Goal: Information Seeking & Learning: Learn about a topic

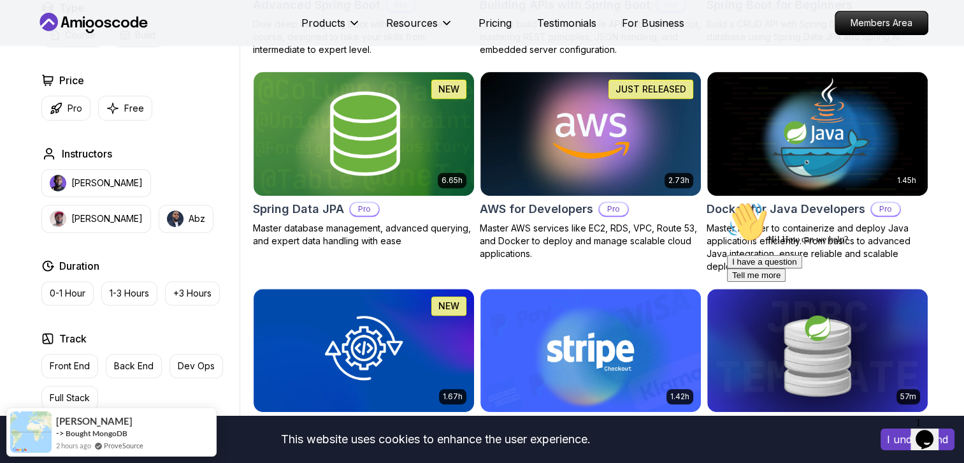
scroll to position [514, 0]
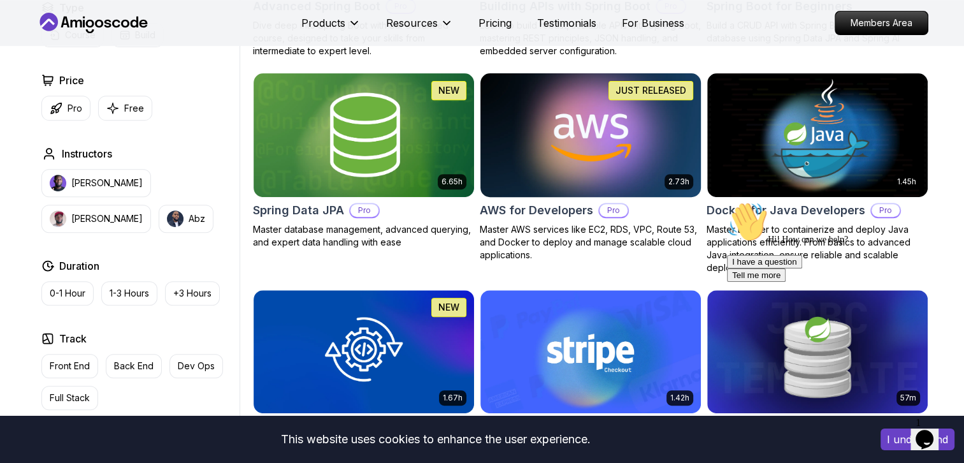
click at [583, 106] on img at bounding box center [590, 134] width 231 height 129
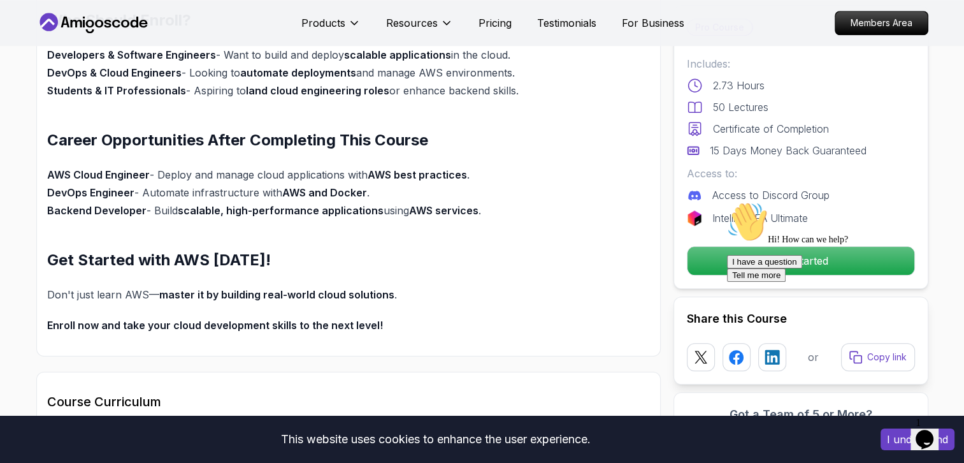
scroll to position [1156, 0]
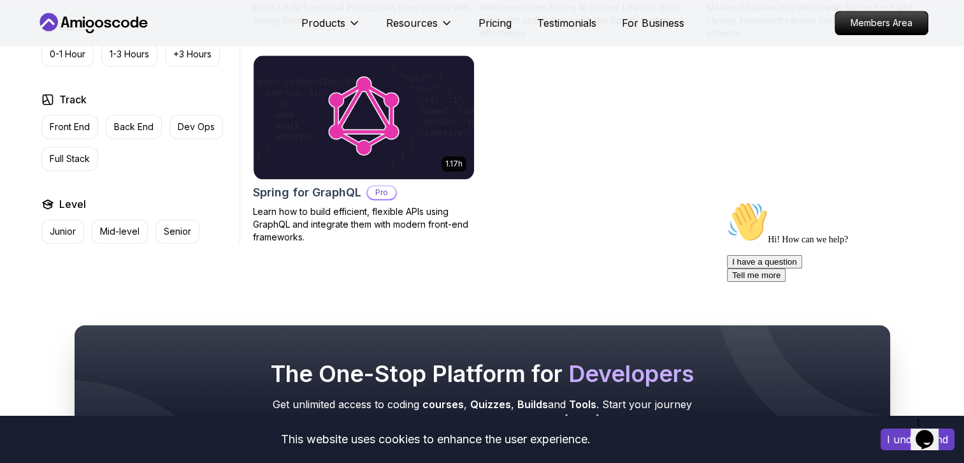
scroll to position [514, 0]
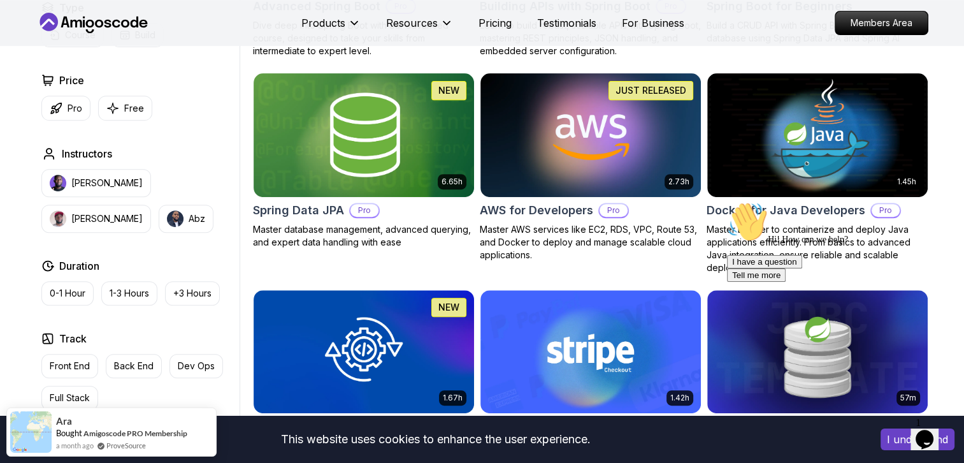
click at [497, 34] on div "Products Resources Pricing Testimonials For Business" at bounding box center [493, 22] width 383 height 25
click at [490, 19] on p "Pricing" at bounding box center [495, 22] width 33 height 15
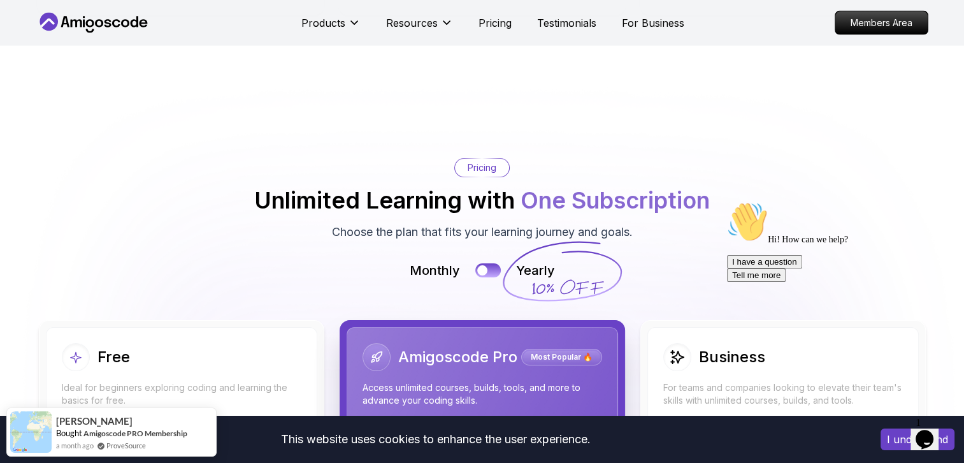
scroll to position [2663, 0]
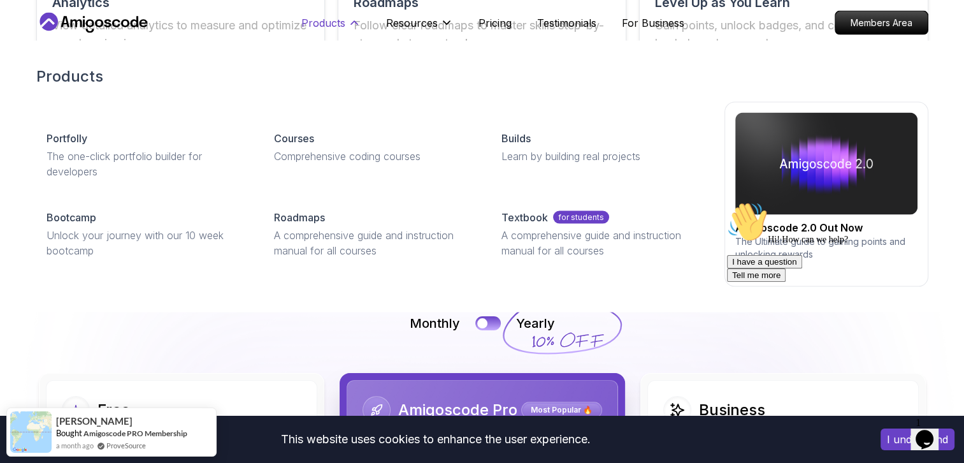
click at [316, 29] on p "Products" at bounding box center [324, 22] width 44 height 15
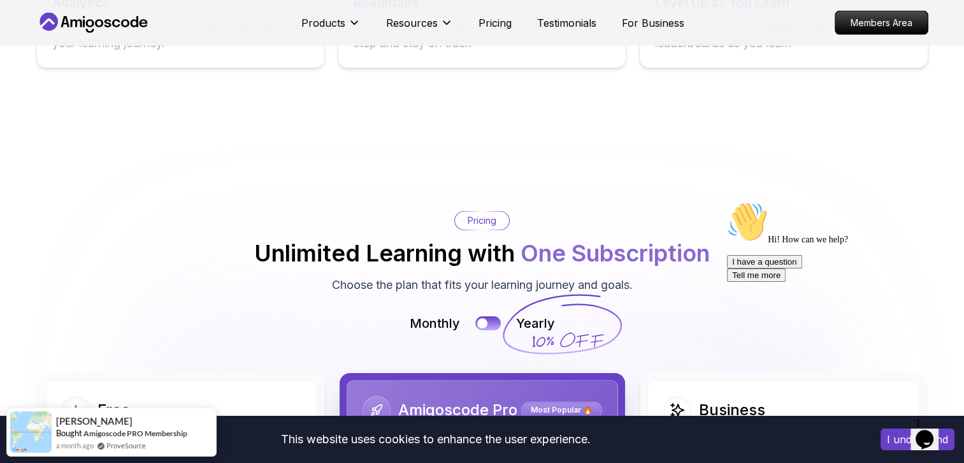
click at [140, 31] on icon at bounding box center [93, 23] width 115 height 20
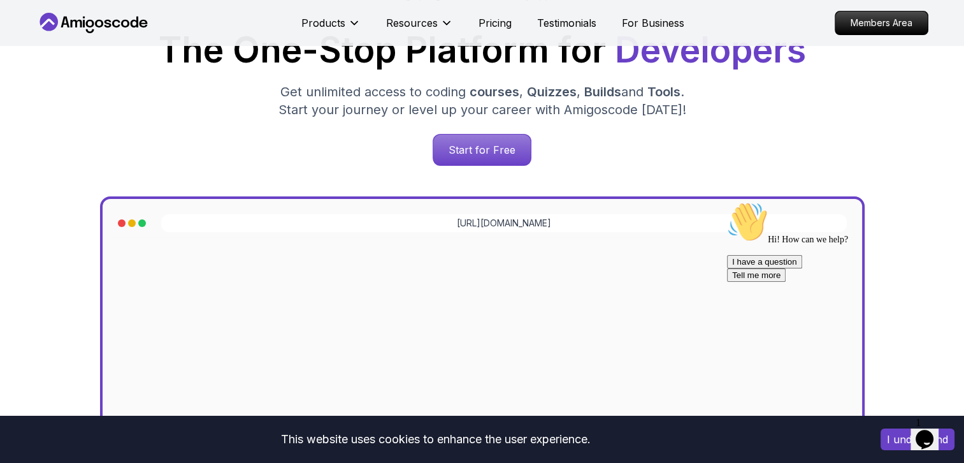
scroll to position [263, 0]
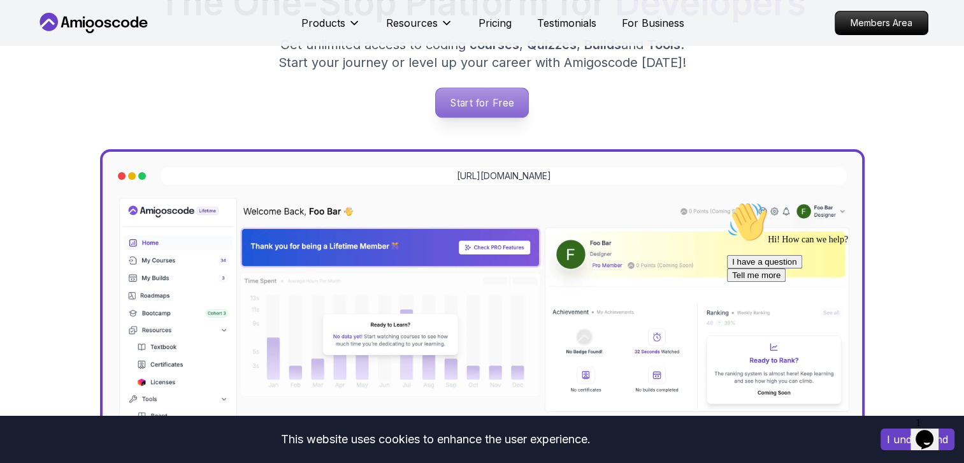
click at [442, 91] on p "Start for Free" at bounding box center [482, 102] width 92 height 29
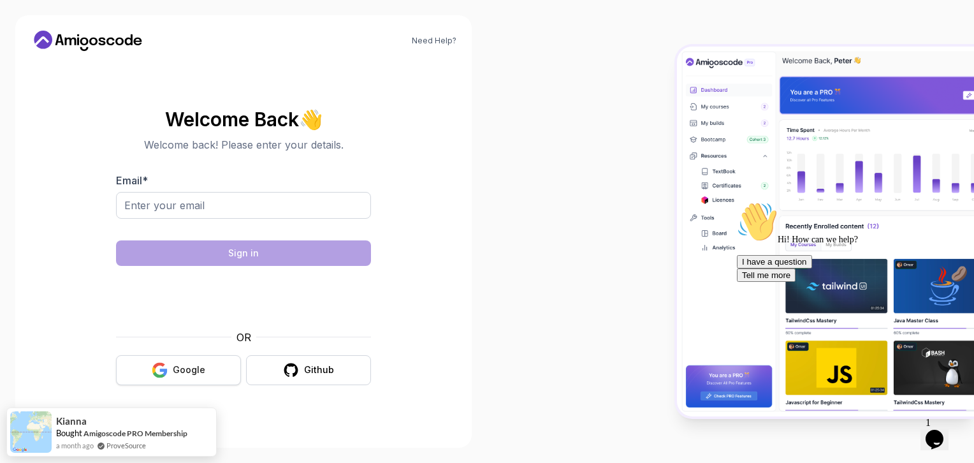
click at [182, 365] on div "Google" at bounding box center [189, 369] width 33 height 13
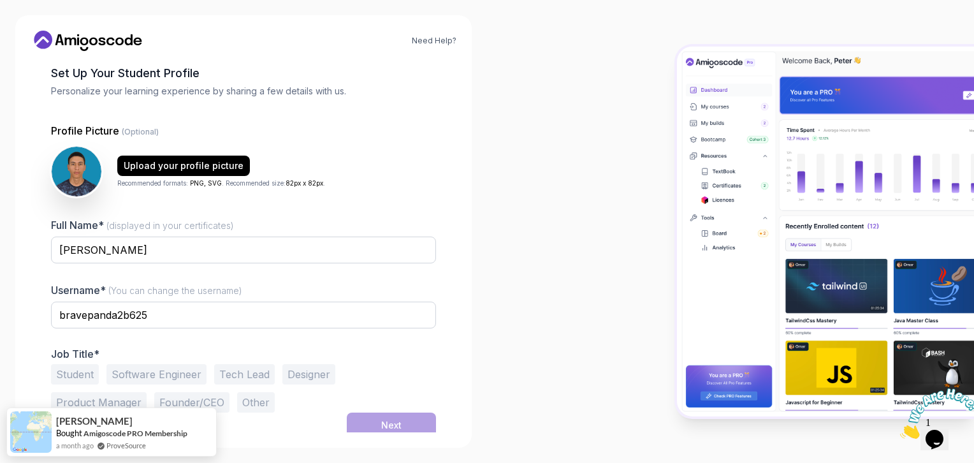
scroll to position [68, 0]
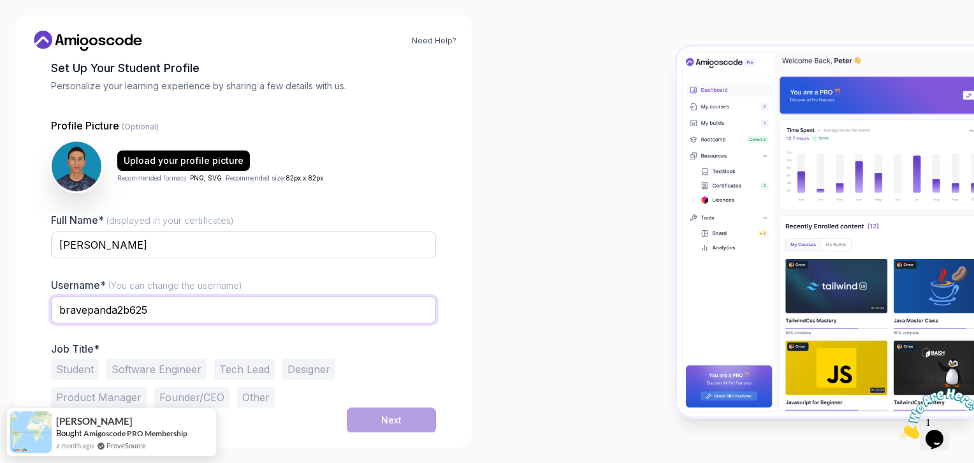
click at [175, 305] on input "bravepanda2b625" at bounding box center [243, 309] width 385 height 27
click at [129, 309] on input "bravepanda2b625" at bounding box center [243, 309] width 385 height 27
type input "Haz"
type input "Arif"
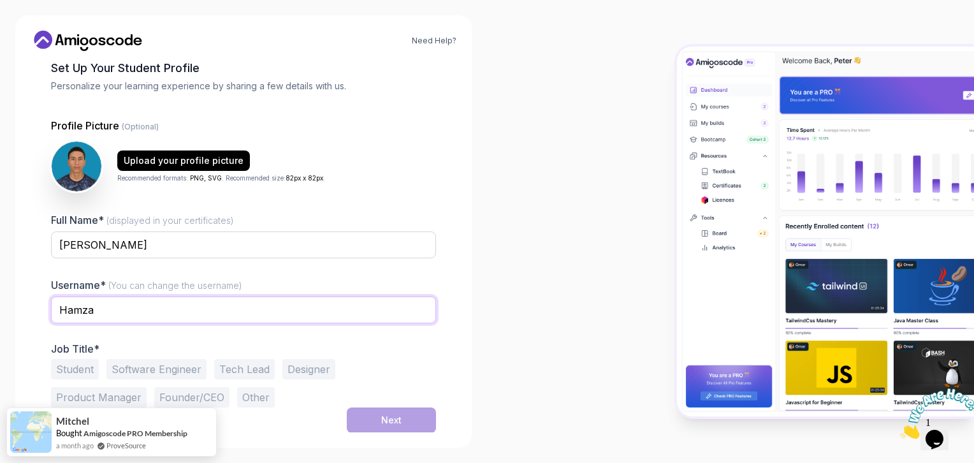
type input "Hamza"
click at [0, 309] on html "Need Help? 1 Set Up Your Profile 1 Set Up Your Profile 2 Let's Get to Know You …" at bounding box center [487, 231] width 974 height 463
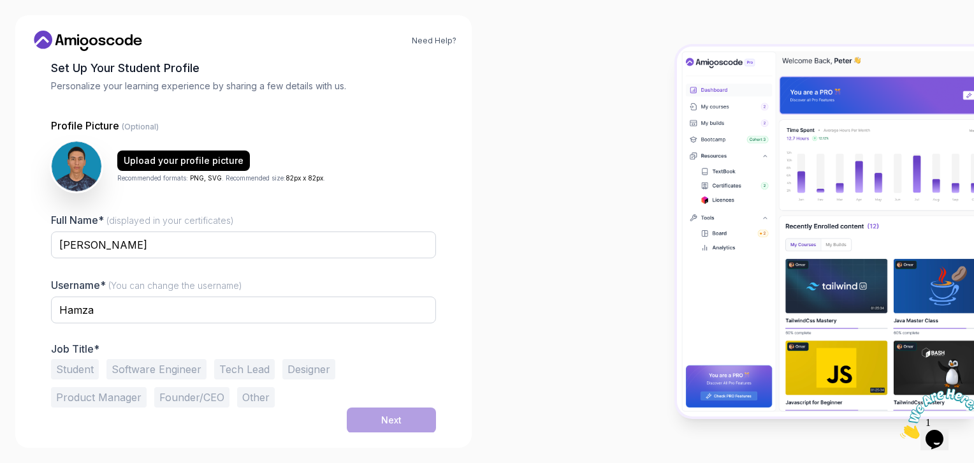
click at [145, 369] on button "Software Engineer" at bounding box center [156, 369] width 100 height 20
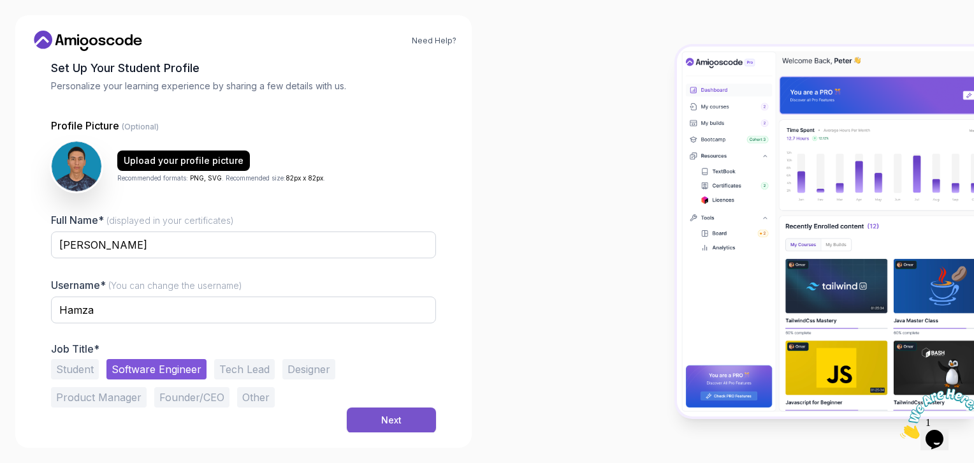
click at [375, 427] on button "Next" at bounding box center [391, 419] width 89 height 25
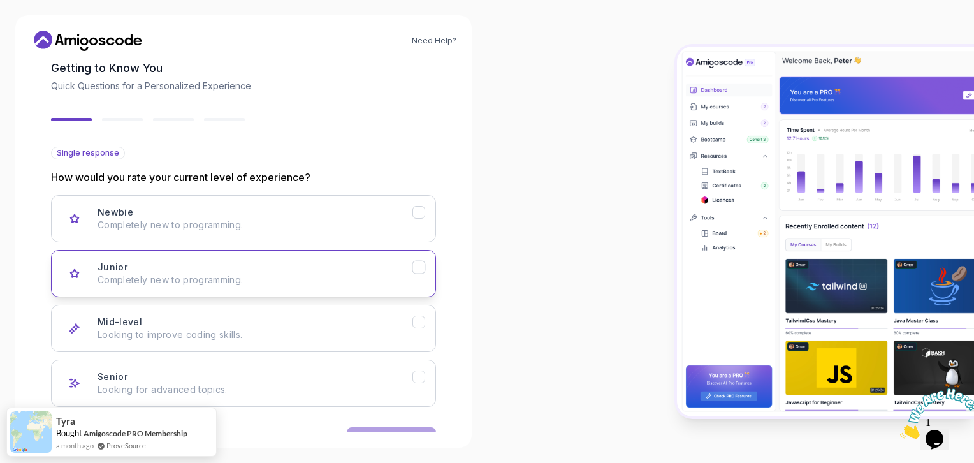
click at [277, 270] on div "Junior Completely new to programming." at bounding box center [255, 273] width 315 height 25
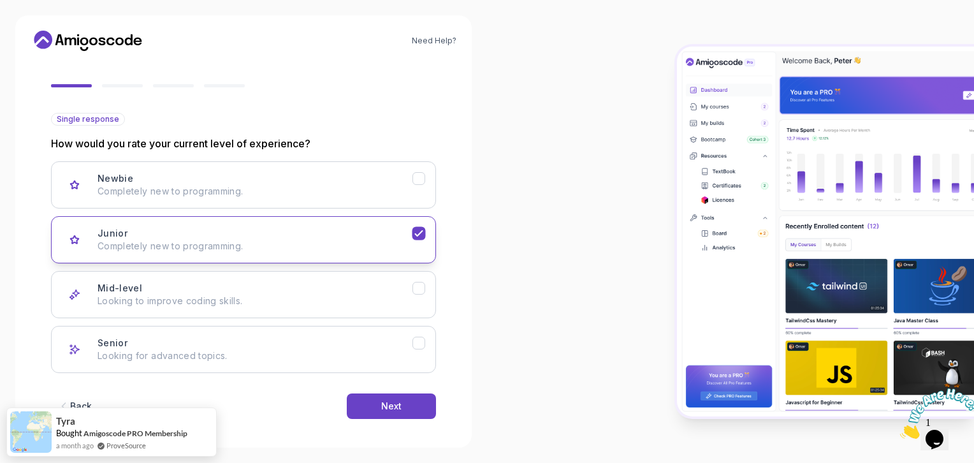
scroll to position [107, 0]
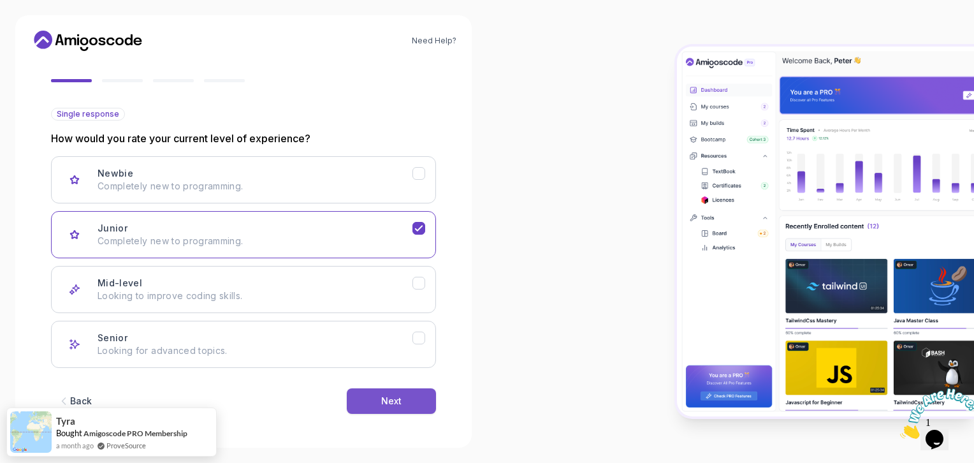
click at [411, 408] on button "Next" at bounding box center [391, 400] width 89 height 25
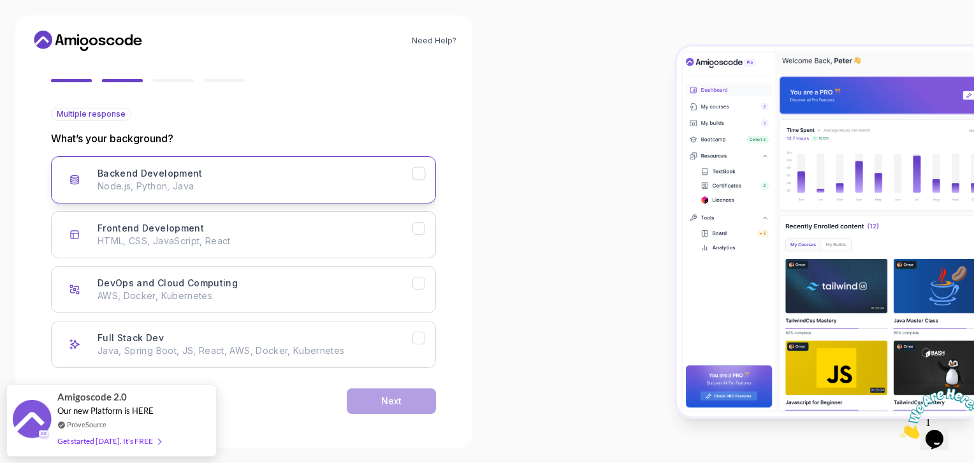
click at [286, 184] on p "Node.js, Python, Java" at bounding box center [255, 186] width 315 height 13
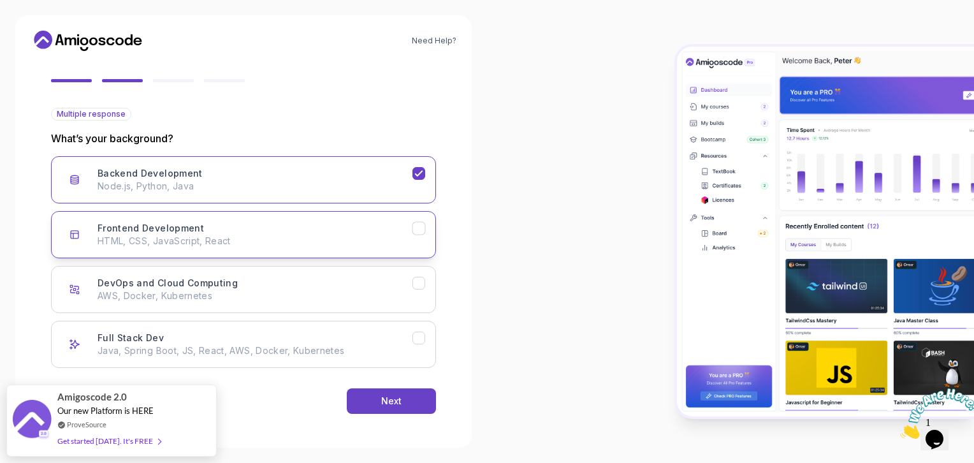
click at [290, 215] on button "Frontend Development HTML, CSS, JavaScript, React" at bounding box center [243, 234] width 385 height 47
click at [329, 180] on p "Node.js, Python, Java" at bounding box center [255, 186] width 315 height 13
click at [316, 224] on div "Frontend Development HTML, CSS, JavaScript, React" at bounding box center [255, 234] width 315 height 25
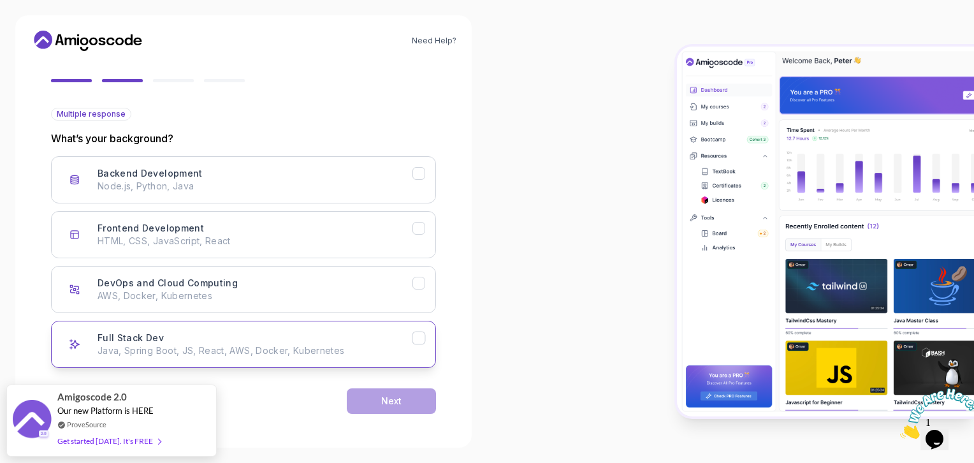
click at [271, 324] on button "Full Stack Dev Java, Spring Boot, JS, React, AWS, Docker, Kubernetes" at bounding box center [243, 344] width 385 height 47
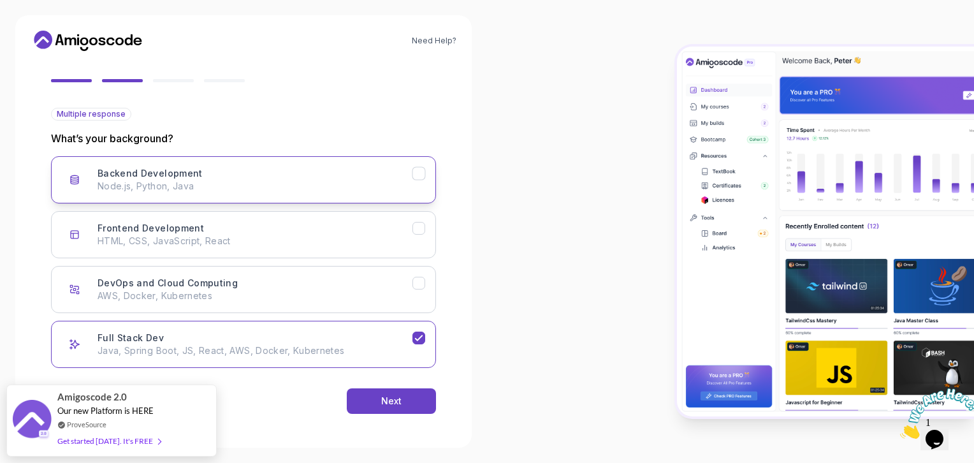
click at [302, 186] on p "Node.js, Python, Java" at bounding box center [255, 186] width 315 height 13
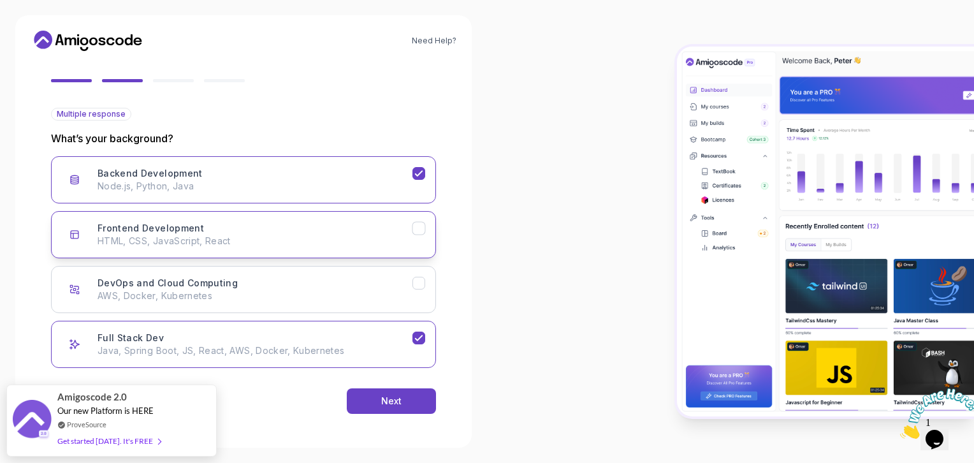
click at [284, 223] on div "Frontend Development HTML, CSS, JavaScript, React" at bounding box center [255, 234] width 315 height 25
click at [385, 397] on div "Next" at bounding box center [391, 401] width 20 height 13
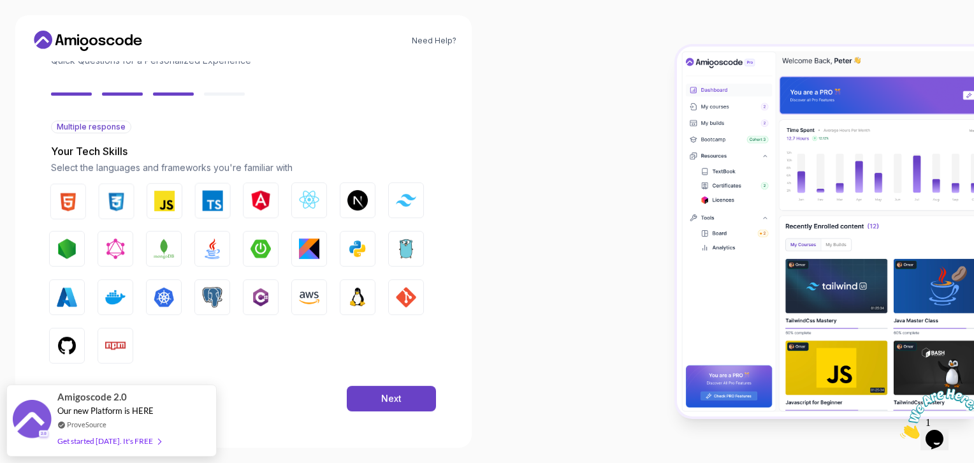
scroll to position [93, 0]
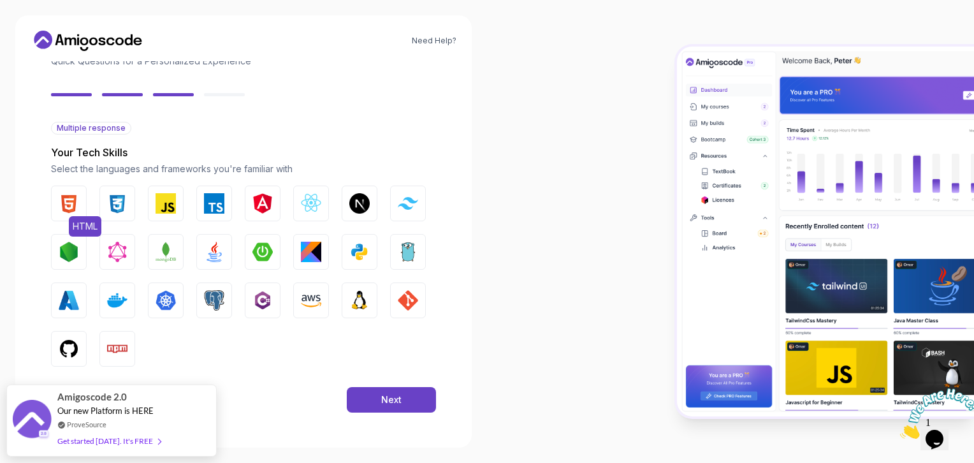
click at [74, 203] on img "button" at bounding box center [69, 203] width 20 height 20
click at [106, 203] on button "CSS" at bounding box center [117, 204] width 36 height 36
click at [164, 201] on img "button" at bounding box center [166, 203] width 20 height 20
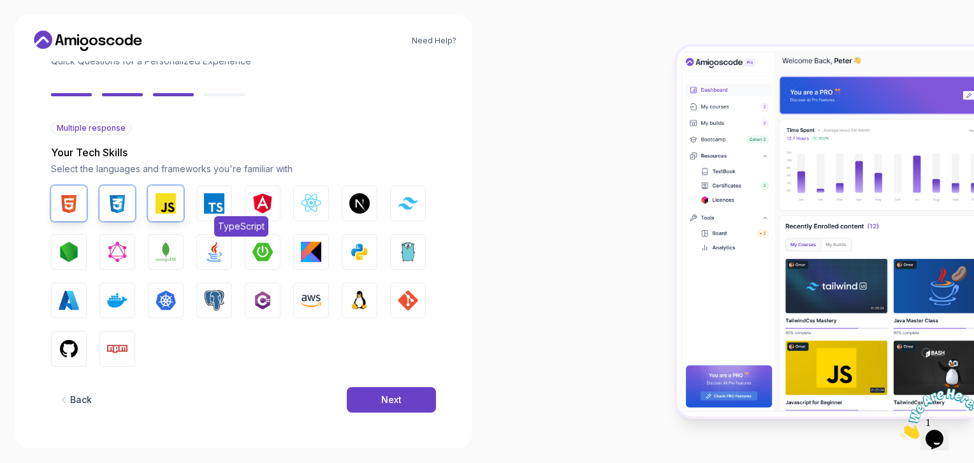
click at [199, 208] on button "TypeScript" at bounding box center [214, 204] width 36 height 36
click at [242, 210] on div "HTML CSS JavaScript TypeScript Angular React.js Next.js Tailwind CSS Node.js Gr…" at bounding box center [243, 276] width 385 height 181
click at [277, 209] on button "Angular" at bounding box center [263, 204] width 36 height 36
click at [315, 206] on img "button" at bounding box center [311, 203] width 20 height 20
click at [346, 206] on button "Next.js" at bounding box center [360, 204] width 36 height 36
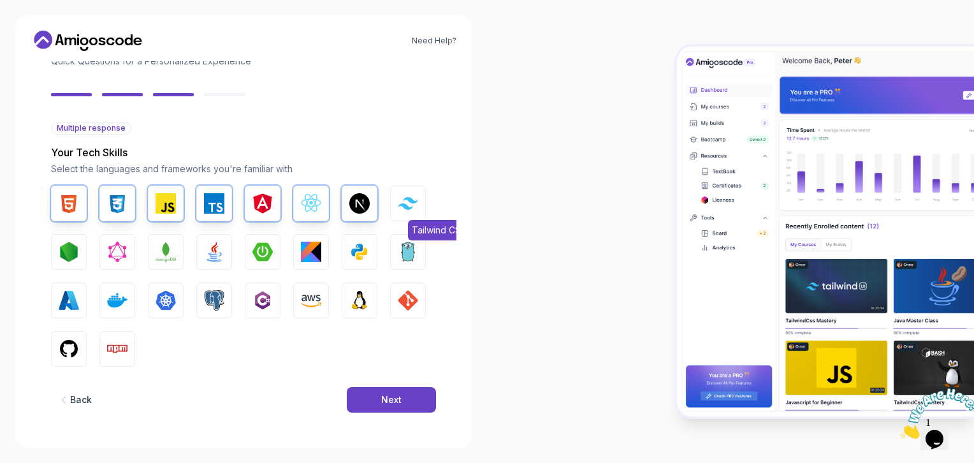
click at [393, 207] on button "Tailwind CSS" at bounding box center [408, 204] width 36 height 36
click at [166, 252] on img "button" at bounding box center [166, 252] width 20 height 20
click at [74, 249] on img "button" at bounding box center [69, 252] width 20 height 20
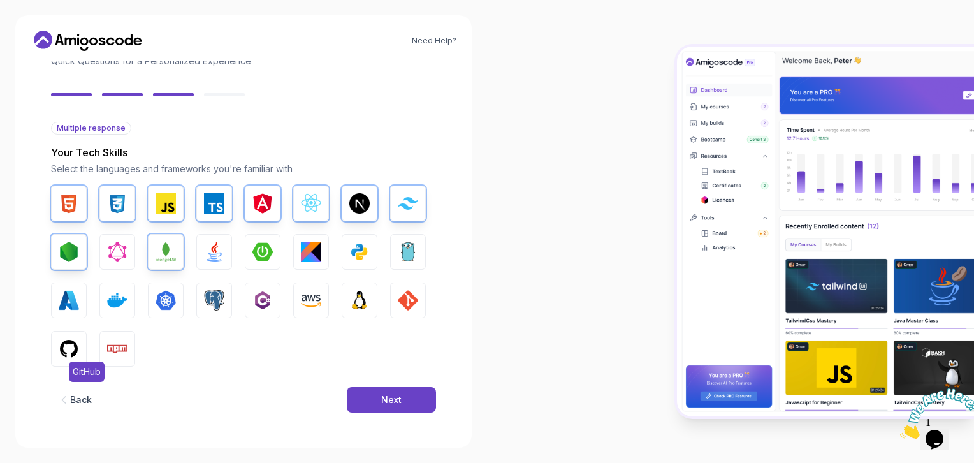
click at [66, 342] on img "button" at bounding box center [69, 348] width 20 height 20
click at [394, 307] on button "GIT" at bounding box center [408, 300] width 36 height 36
click at [358, 306] on img "button" at bounding box center [359, 300] width 20 height 20
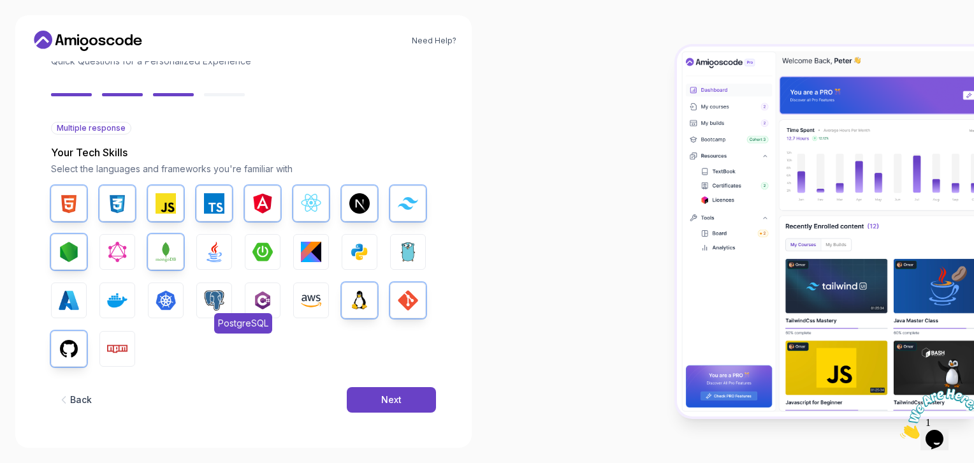
click at [226, 302] on button "PostgreSQL" at bounding box center [214, 300] width 36 height 36
click at [117, 344] on img "button" at bounding box center [117, 348] width 20 height 20
click at [366, 236] on button "Python" at bounding box center [360, 252] width 36 height 36
click at [202, 255] on button "Java" at bounding box center [214, 252] width 36 height 36
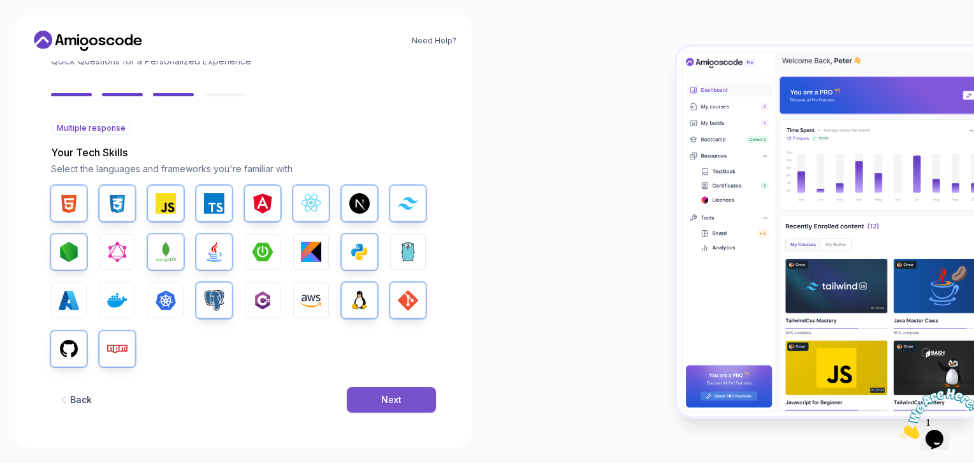
click at [370, 404] on button "Next" at bounding box center [391, 399] width 89 height 25
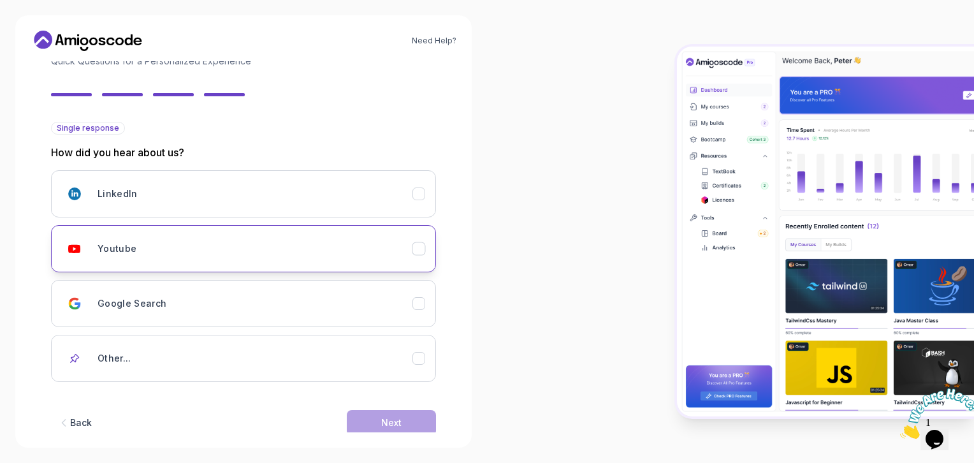
click at [250, 238] on div "Youtube" at bounding box center [255, 248] width 315 height 25
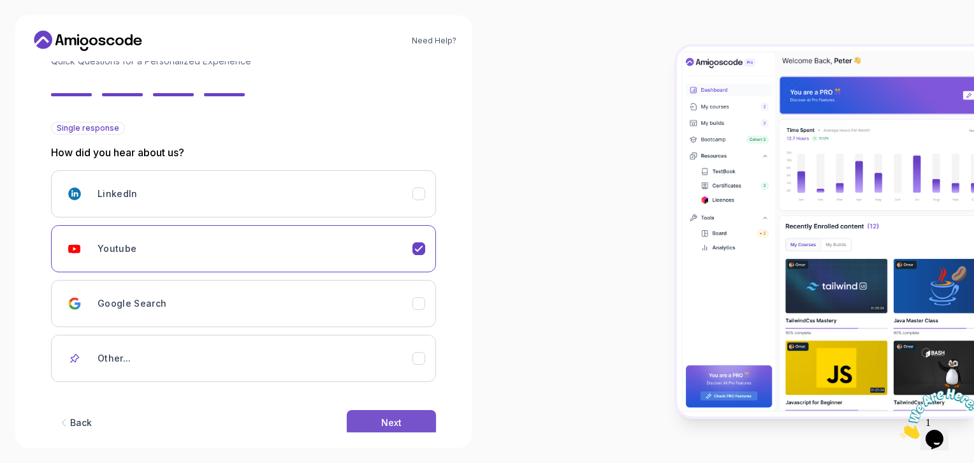
click at [378, 414] on button "Next" at bounding box center [391, 422] width 89 height 25
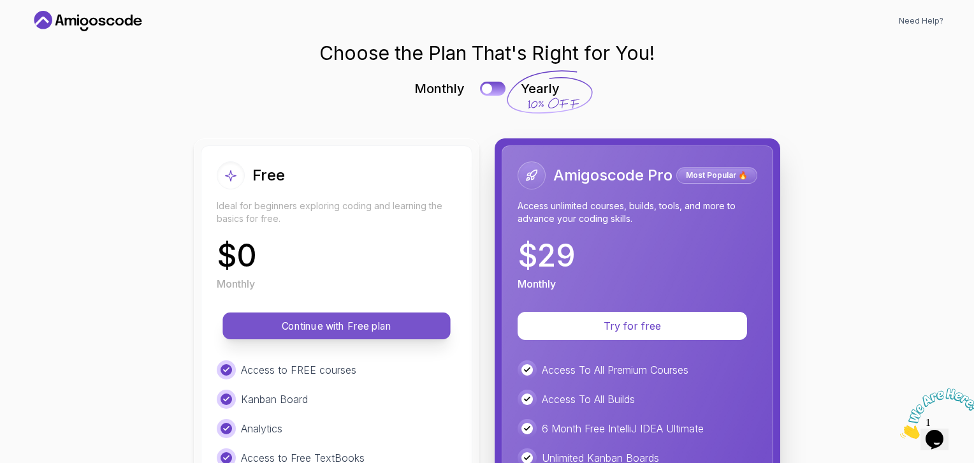
scroll to position [21, 0]
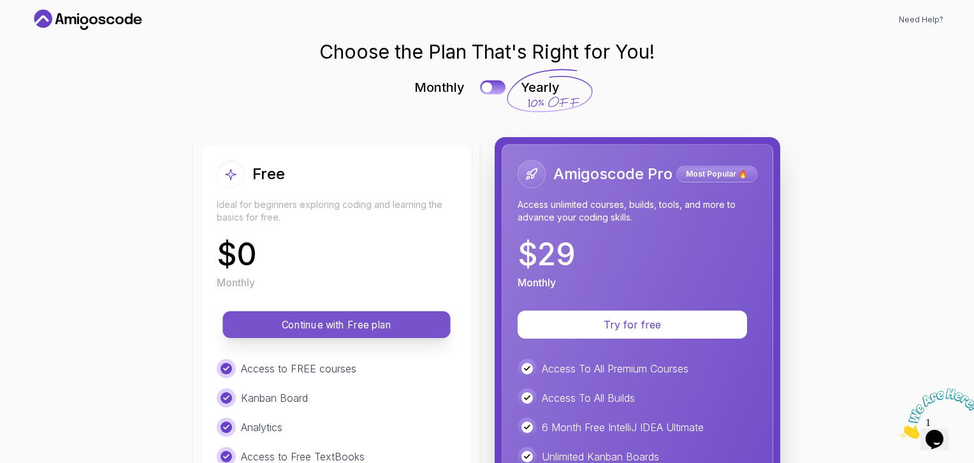
click at [382, 319] on p "Continue with Free plan" at bounding box center [336, 324] width 199 height 15
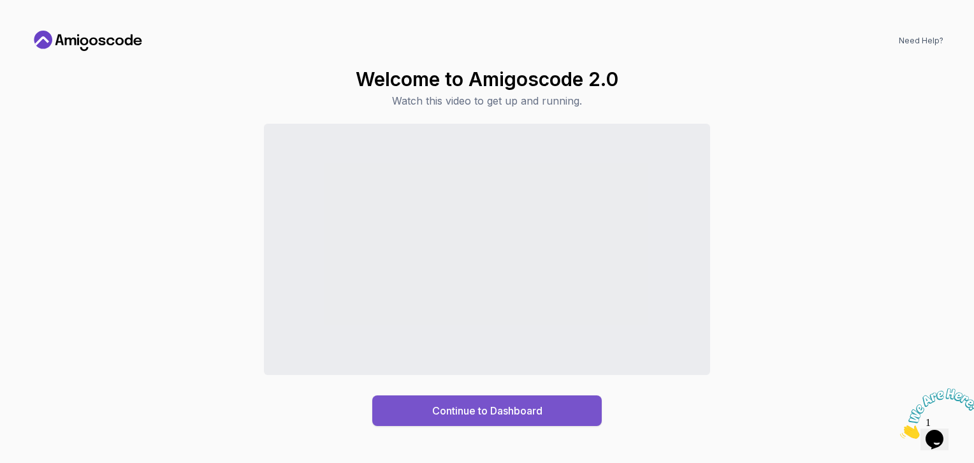
click at [425, 412] on button "Continue to Dashboard" at bounding box center [486, 410] width 229 height 31
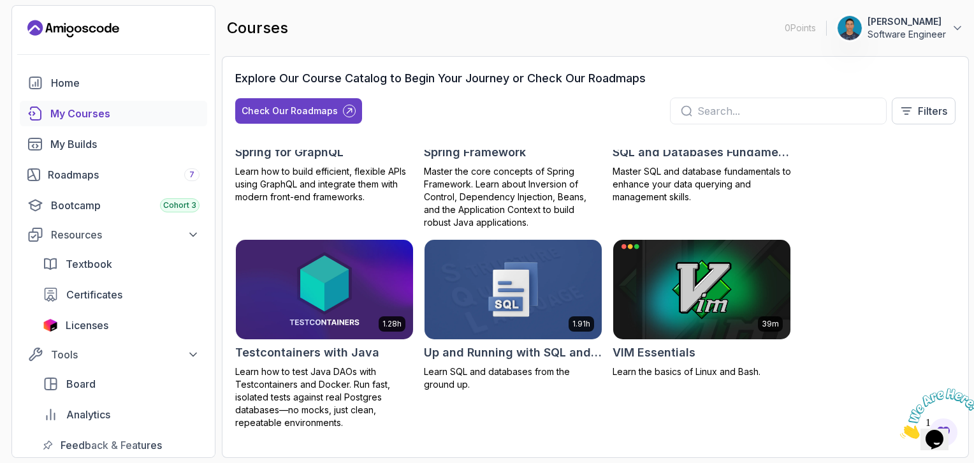
scroll to position [2443, 0]
click at [871, 238] on div "8.31h Advanced Databases Advanced database management with SQL, integrity, and …" at bounding box center [595, 289] width 720 height 279
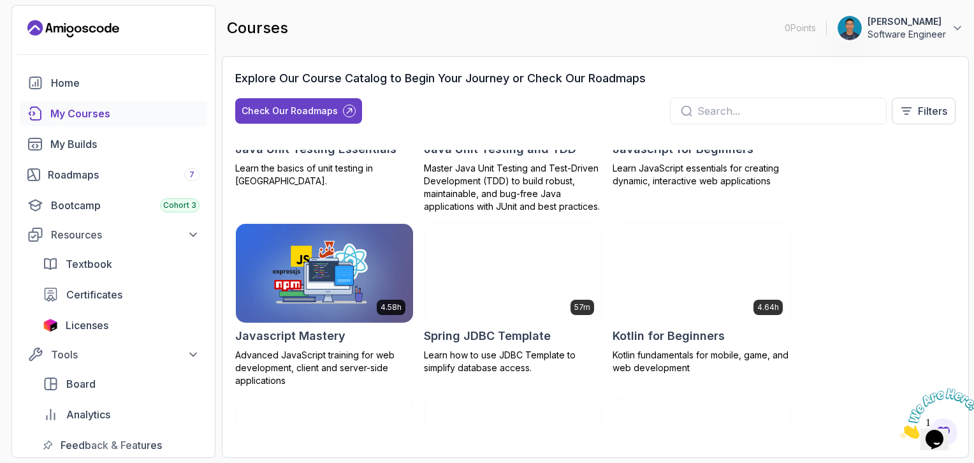
scroll to position [1326, 0]
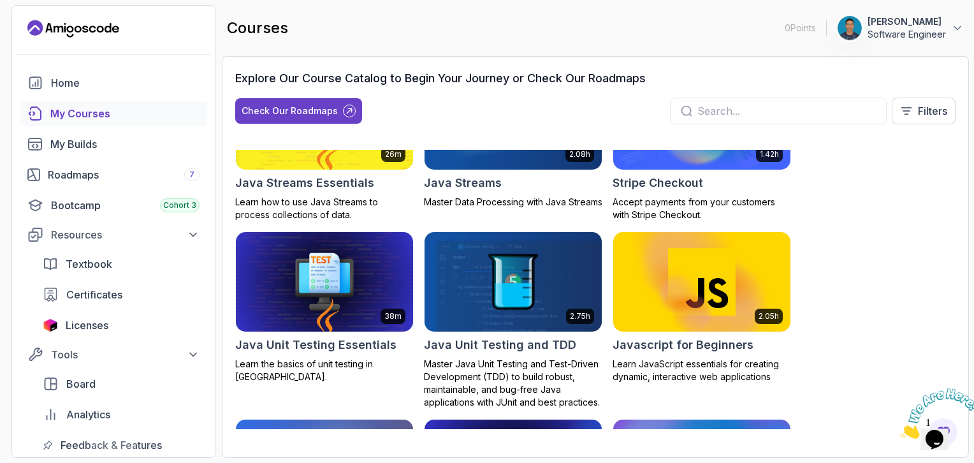
click at [727, 122] on div at bounding box center [778, 111] width 217 height 27
click at [709, 96] on div "Explore Our Course Catalog to Begin Your Journey or Check Our Roadmaps Check Ou…" at bounding box center [595, 101] width 720 height 65
click at [720, 104] on input "text" at bounding box center [786, 110] width 178 height 15
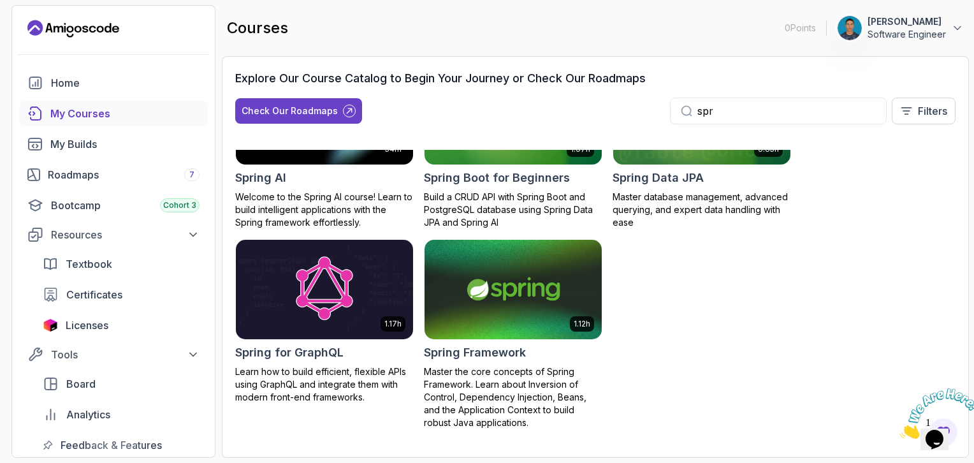
scroll to position [271, 0]
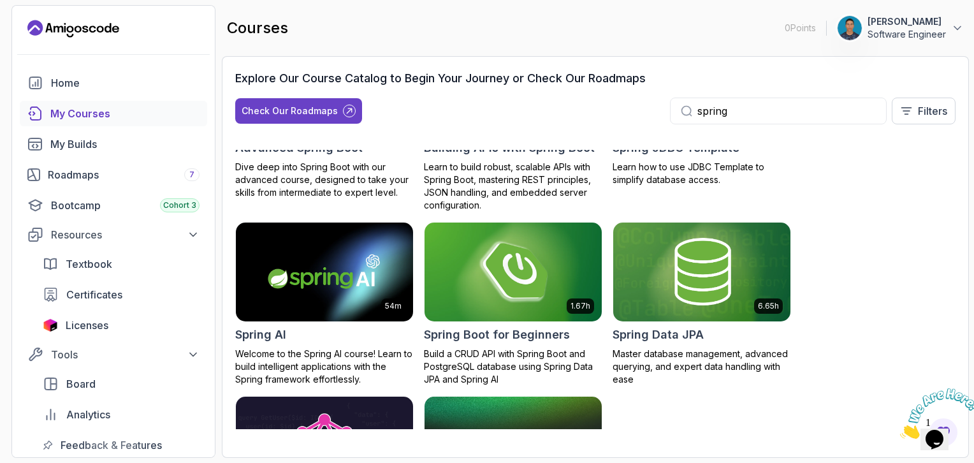
scroll to position [110, 0]
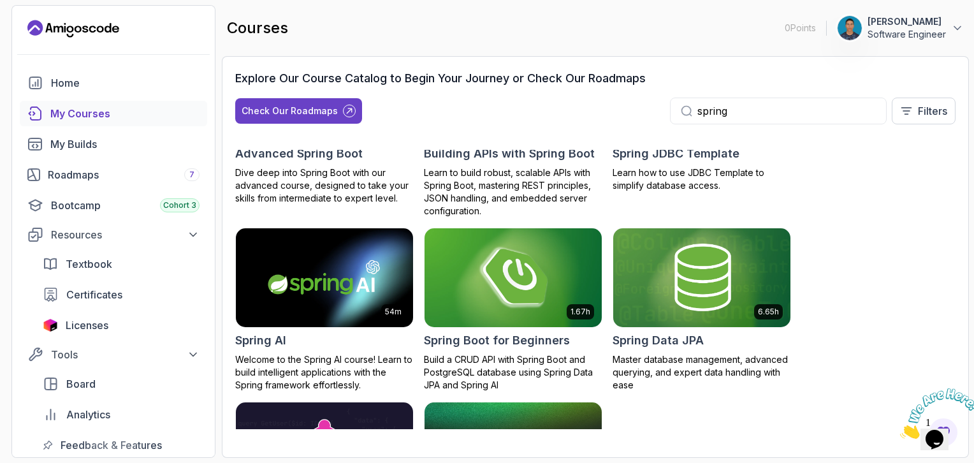
type input "spring"
click at [475, 258] on img at bounding box center [513, 278] width 186 height 104
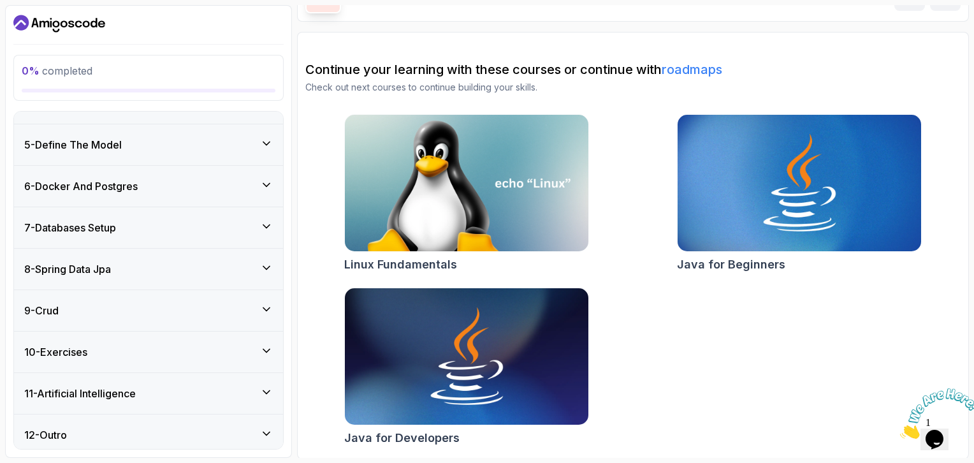
scroll to position [263, 0]
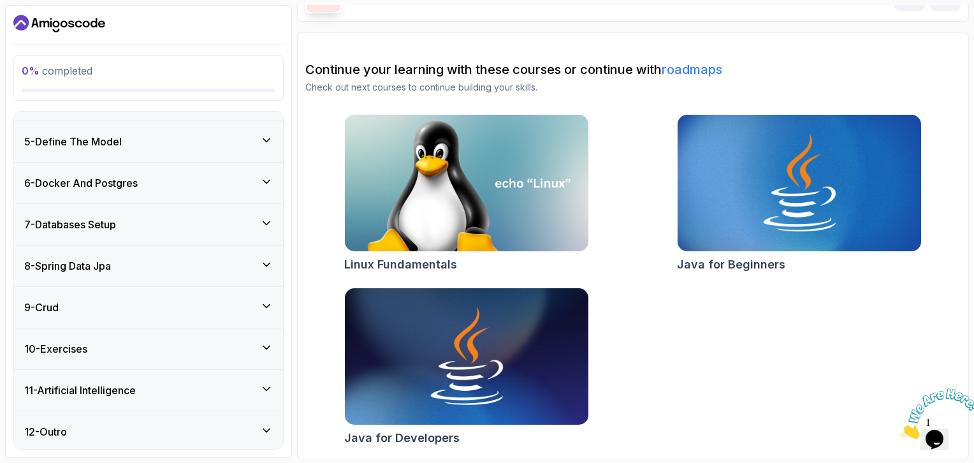
click at [213, 268] on div "8 - Spring Data Jpa" at bounding box center [148, 265] width 249 height 15
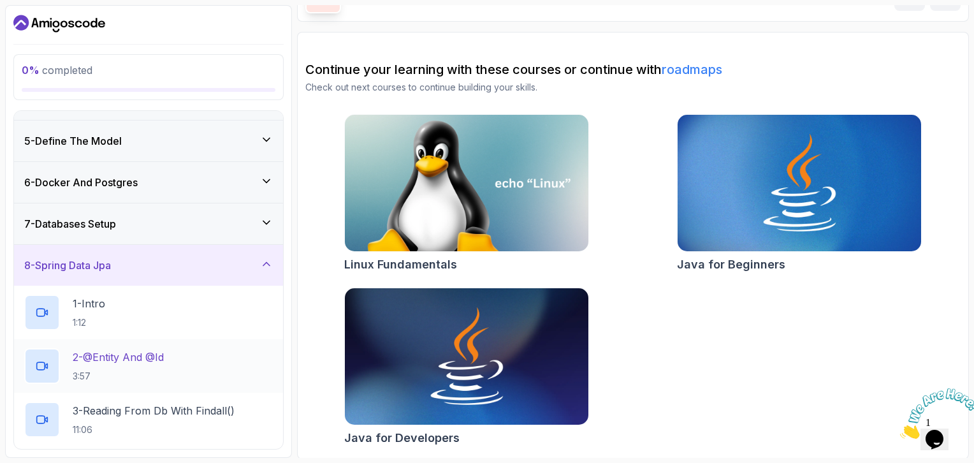
scroll to position [370, 0]
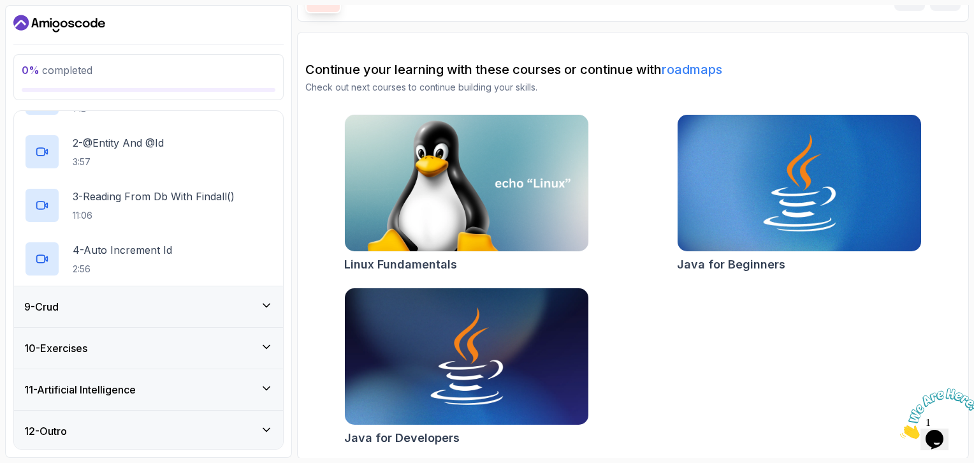
click at [201, 303] on div "9 - Crud" at bounding box center [148, 306] width 249 height 15
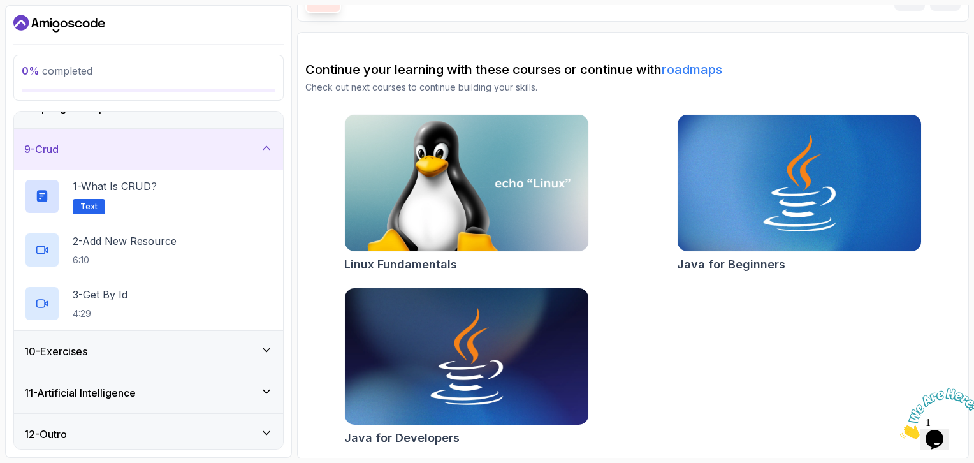
scroll to position [317, 0]
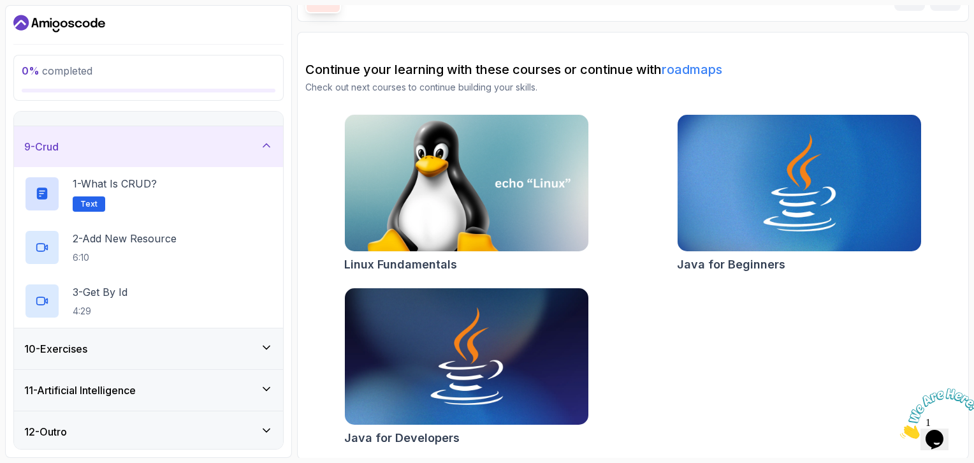
click at [191, 341] on div "10 - Exercises" at bounding box center [148, 348] width 249 height 15
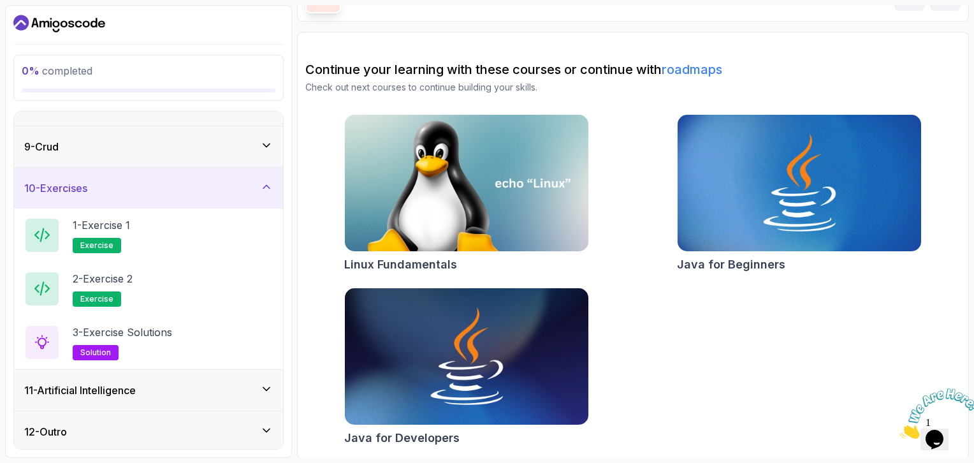
scroll to position [0, 0]
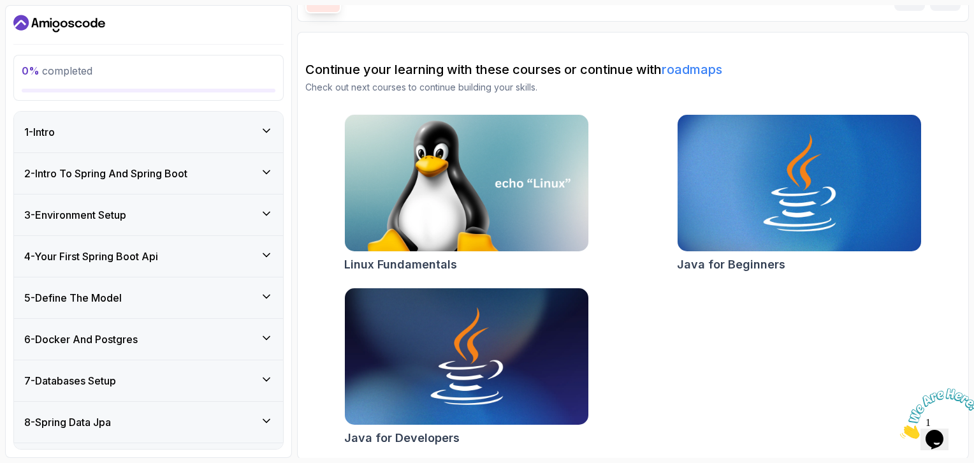
click at [208, 124] on div "1 - Intro" at bounding box center [148, 131] width 249 height 15
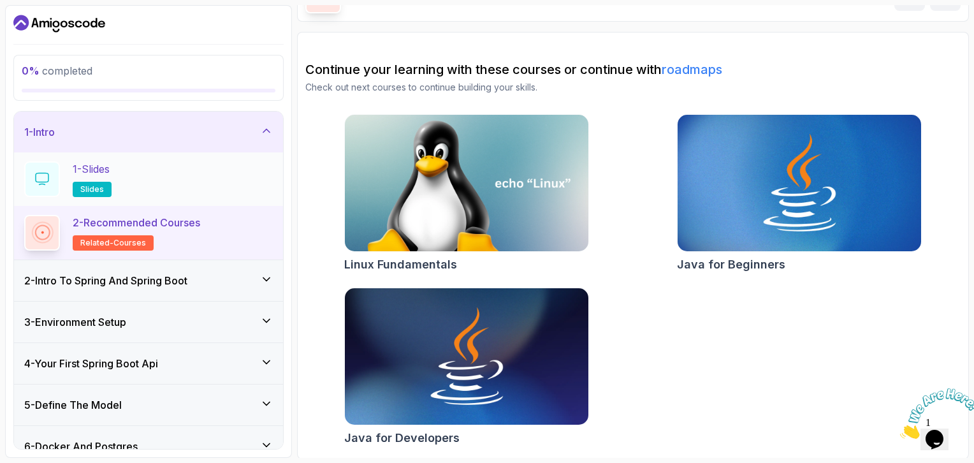
click at [191, 167] on div "1 - Slides slides" at bounding box center [148, 179] width 249 height 36
